Goal: Find contact information: Find contact information

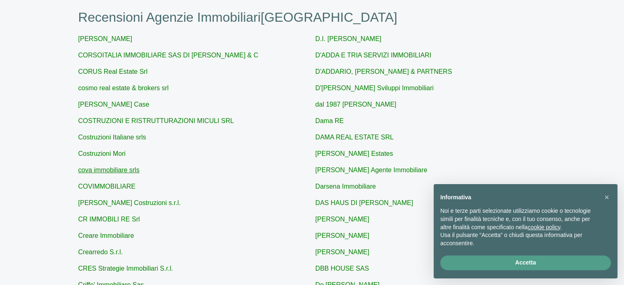
scroll to position [123, 0]
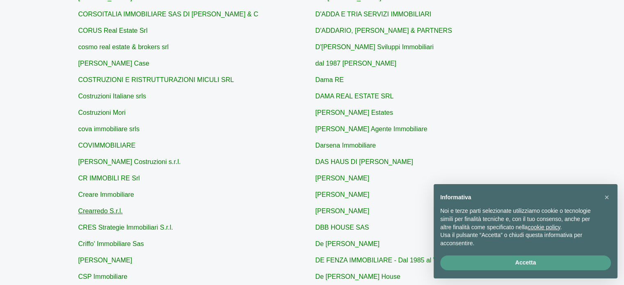
click at [104, 213] on link "Crearredo S.r.l." at bounding box center [100, 211] width 44 height 7
type input "Crearredo S.r.l."
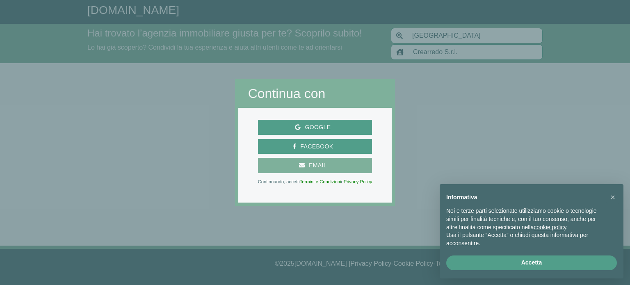
click at [310, 163] on span "Email" at bounding box center [318, 165] width 26 height 10
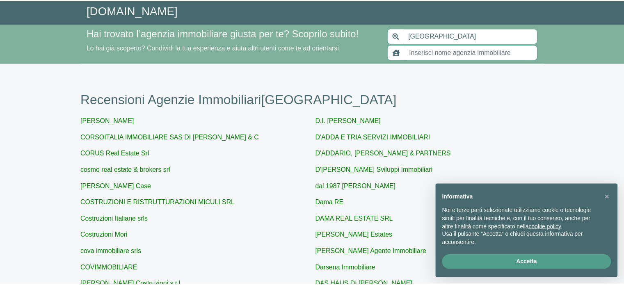
scroll to position [123, 0]
